Goal: Task Accomplishment & Management: Manage account settings

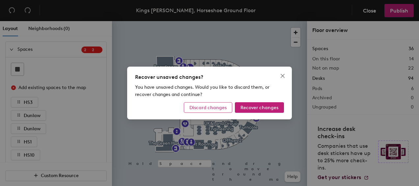
click at [218, 105] on span "Discard changes" at bounding box center [207, 108] width 37 height 6
